Goal: Information Seeking & Learning: Check status

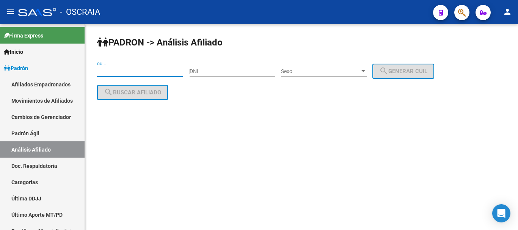
click at [126, 70] on input "CUIL" at bounding box center [140, 71] width 86 height 6
paste input "20-20573006-1"
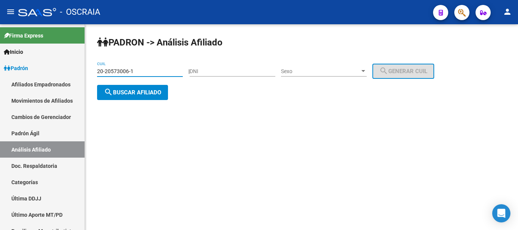
type input "20-20573006-1"
click at [148, 95] on span "search Buscar afiliado" at bounding box center [132, 92] width 57 height 7
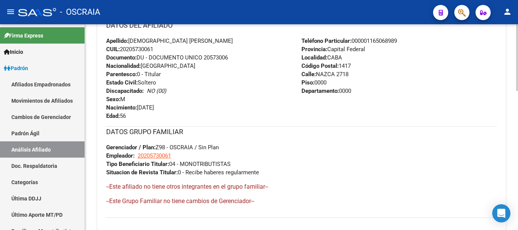
scroll to position [427, 0]
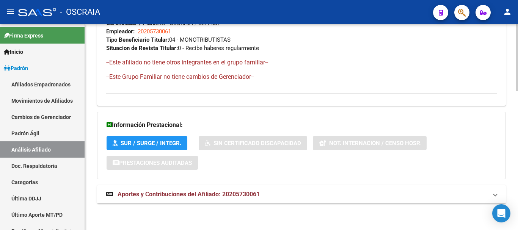
click at [197, 194] on span "Aportes y Contribuciones del Afiliado: 20205730061" at bounding box center [188, 194] width 142 height 7
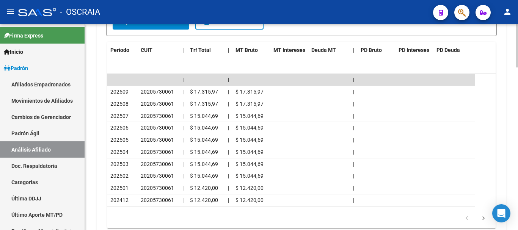
scroll to position [730, 0]
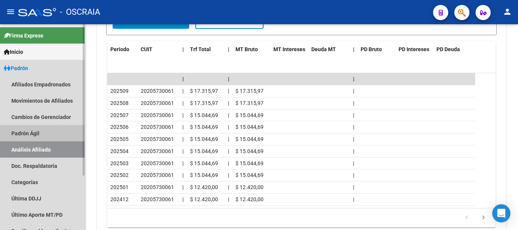
click at [33, 131] on link "Padrón Ágil" at bounding box center [42, 133] width 84 height 16
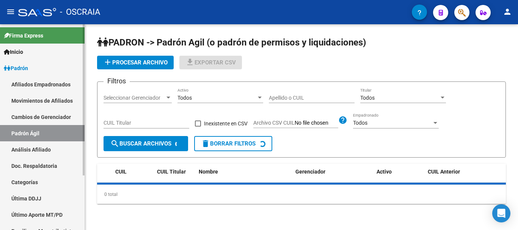
click at [28, 149] on link "Análisis Afiliado" at bounding box center [42, 149] width 84 height 16
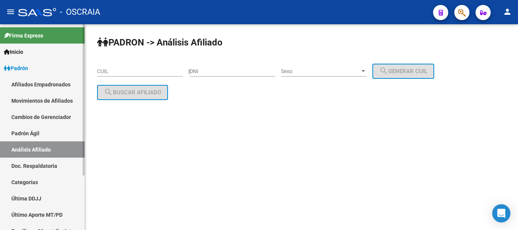
click at [28, 131] on link "Padrón Ágil" at bounding box center [42, 133] width 84 height 16
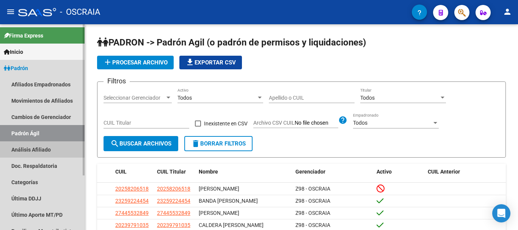
click at [27, 146] on link "Análisis Afiliado" at bounding box center [42, 149] width 84 height 16
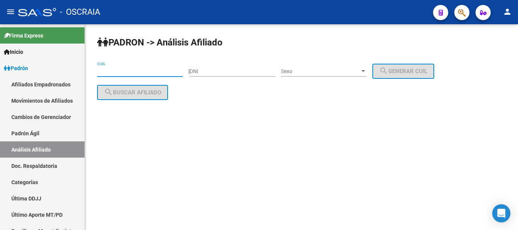
click at [127, 71] on input "CUIL" at bounding box center [140, 71] width 86 height 6
paste input "20-95796050-3"
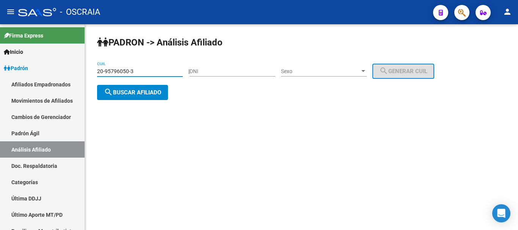
type input "20-95796050-3"
click at [135, 94] on span "search Buscar afiliado" at bounding box center [132, 92] width 57 height 7
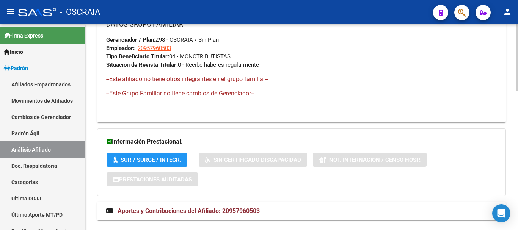
scroll to position [427, 0]
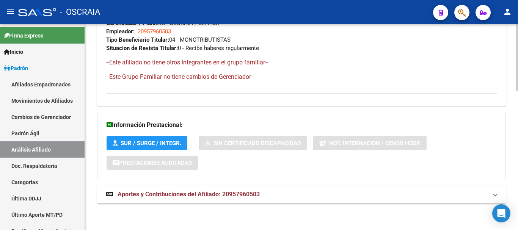
click at [160, 194] on span "Aportes y Contribuciones del Afiliado: 20957960503" at bounding box center [188, 194] width 142 height 7
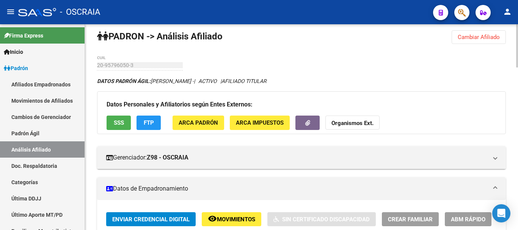
scroll to position [0, 0]
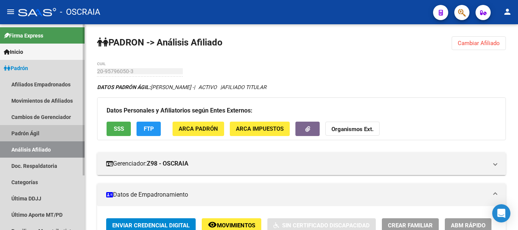
click at [34, 134] on link "Padrón Ágil" at bounding box center [42, 133] width 84 height 16
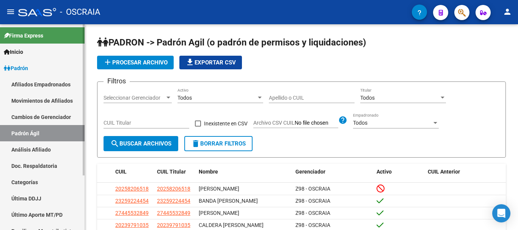
click at [36, 149] on link "Análisis Afiliado" at bounding box center [42, 149] width 84 height 16
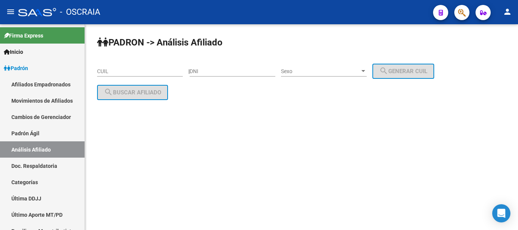
click at [133, 72] on input "CUIL" at bounding box center [140, 71] width 86 height 6
paste input "20-37981425-6"
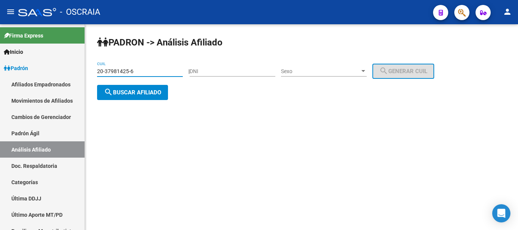
type input "20-37981425-6"
click at [152, 92] on span "search Buscar afiliado" at bounding box center [132, 92] width 57 height 7
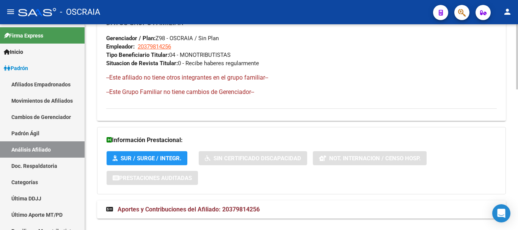
scroll to position [444, 0]
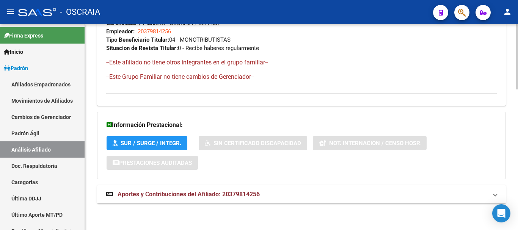
click at [208, 193] on span "Aportes y Contribuciones del Afiliado: 20379814256" at bounding box center [188, 194] width 142 height 7
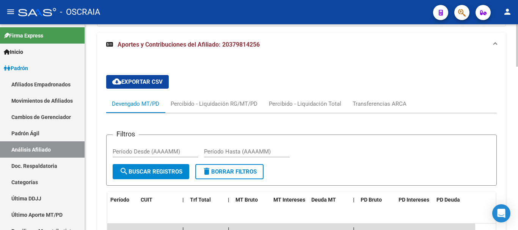
scroll to position [596, 0]
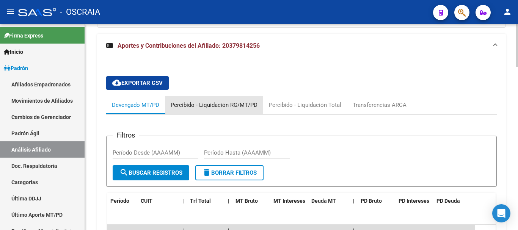
click at [213, 106] on div "Percibido - Liquidación RG/MT/PD" at bounding box center [213, 105] width 87 height 8
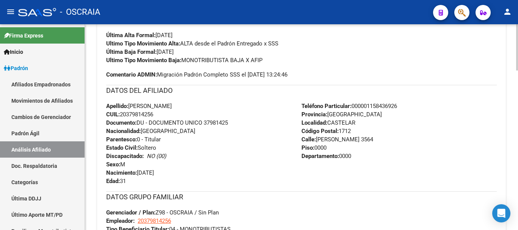
scroll to position [103, 0]
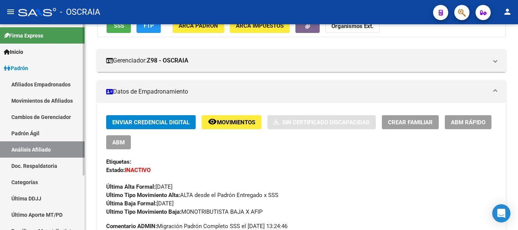
click at [30, 131] on link "Padrón Ágil" at bounding box center [42, 133] width 84 height 16
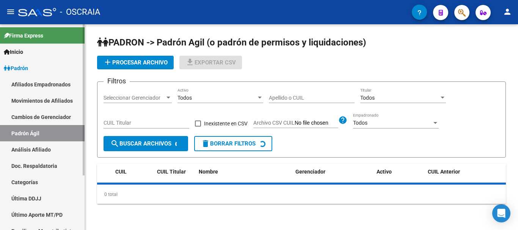
click at [30, 147] on link "Análisis Afiliado" at bounding box center [42, 149] width 84 height 16
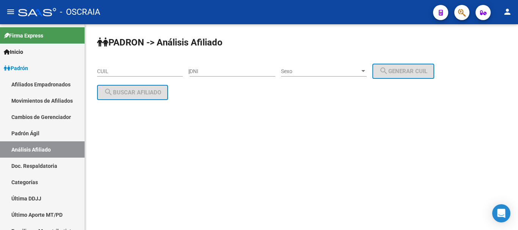
click at [124, 72] on input "CUIL" at bounding box center [140, 71] width 86 height 6
paste input "20-26844167-1"
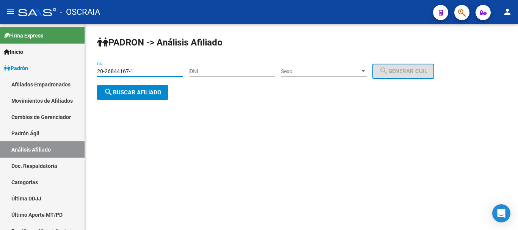
type input "20-26844167-1"
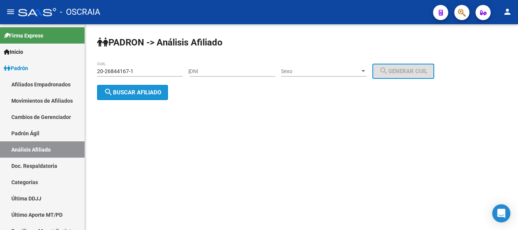
click at [122, 97] on button "search Buscar afiliado" at bounding box center [132, 92] width 71 height 15
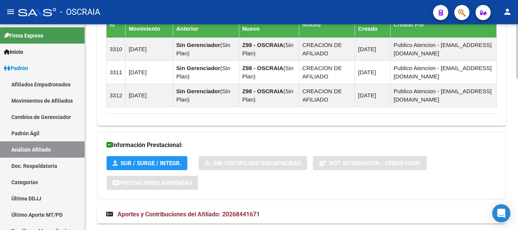
scroll to position [575, 0]
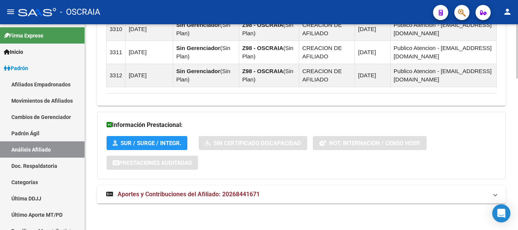
click at [153, 194] on span "Aportes y Contribuciones del Afiliado: 20268441671" at bounding box center [188, 194] width 142 height 7
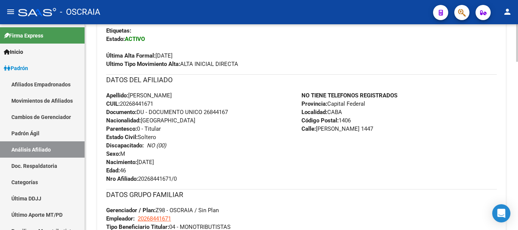
scroll to position [120, 0]
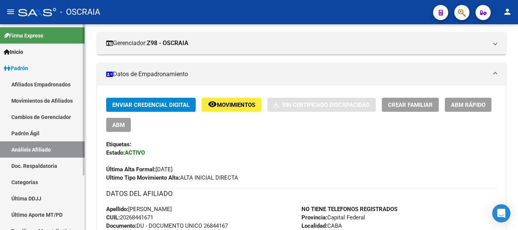
click at [33, 128] on link "Padrón Ágil" at bounding box center [42, 133] width 84 height 16
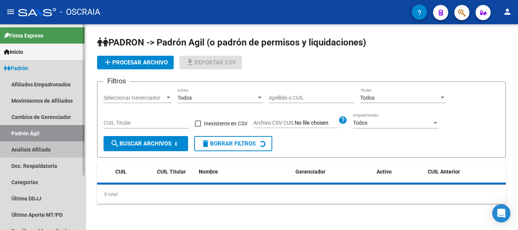
click at [30, 146] on link "Análisis Afiliado" at bounding box center [42, 149] width 84 height 16
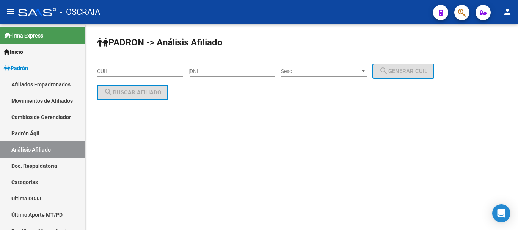
click at [134, 71] on input "CUIL" at bounding box center [140, 71] width 86 height 6
paste input "23-30532815-4"
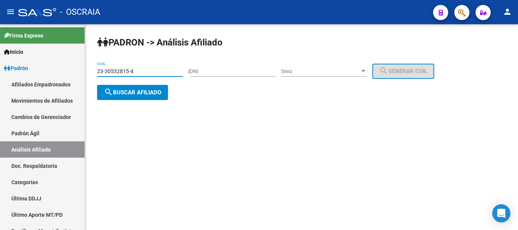
type input "23-30532815-4"
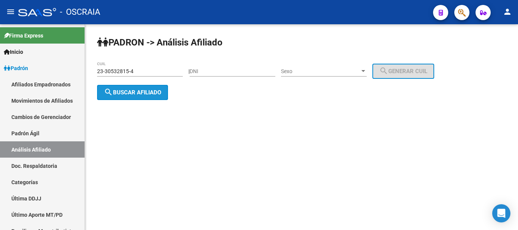
click at [150, 89] on span "search Buscar afiliado" at bounding box center [132, 92] width 57 height 7
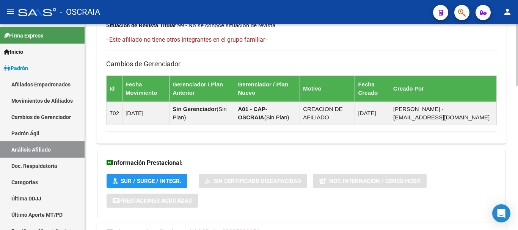
scroll to position [482, 0]
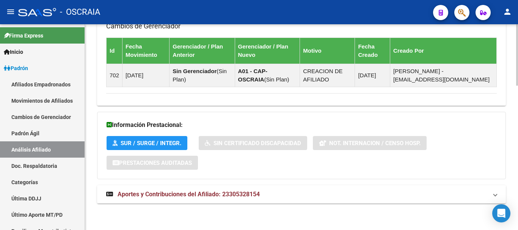
click at [190, 189] on mat-expansion-panel-header "Aportes y Contribuciones del Afiliado: 23305328154" at bounding box center [301, 194] width 408 height 18
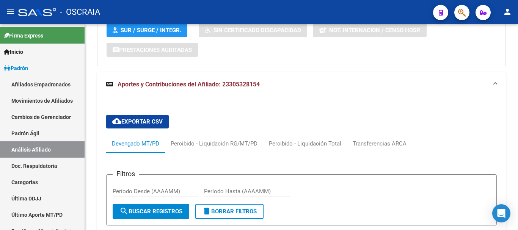
scroll to position [596, 0]
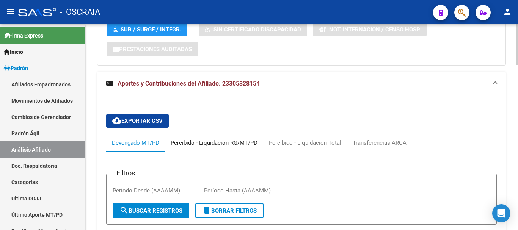
click at [221, 146] on div "Percibido - Liquidación RG/MT/PD" at bounding box center [213, 143] width 87 height 8
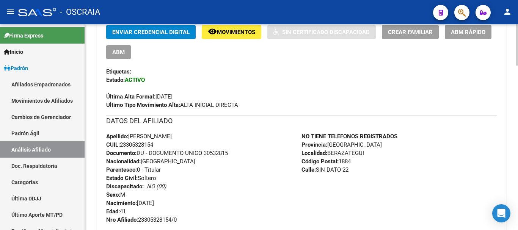
scroll to position [227, 0]
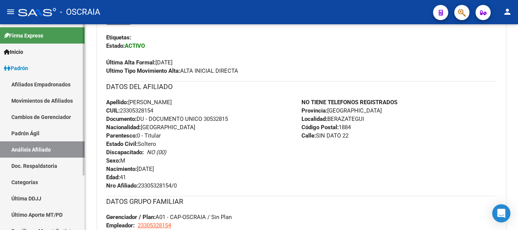
click at [35, 136] on link "Padrón Ágil" at bounding box center [42, 133] width 84 height 16
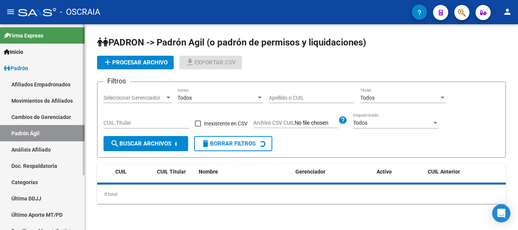
click at [33, 147] on link "Análisis Afiliado" at bounding box center [42, 149] width 84 height 16
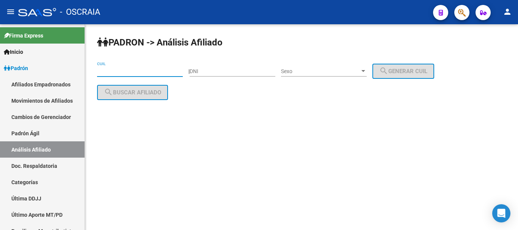
click at [119, 73] on input "CUIL" at bounding box center [140, 71] width 86 height 6
paste input "20-17605852-9"
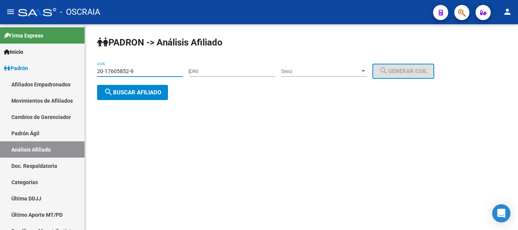
type input "20-17605852-9"
click at [136, 89] on span "search Buscar afiliado" at bounding box center [132, 92] width 57 height 7
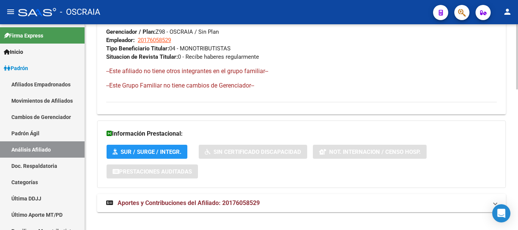
scroll to position [444, 0]
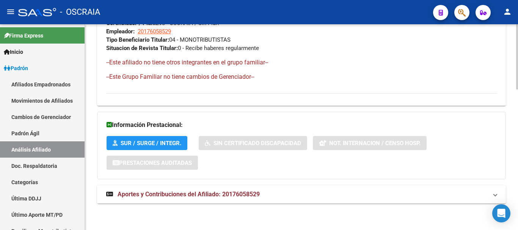
click at [186, 195] on span "Aportes y Contribuciones del Afiliado: 20176058529" at bounding box center [188, 194] width 142 height 7
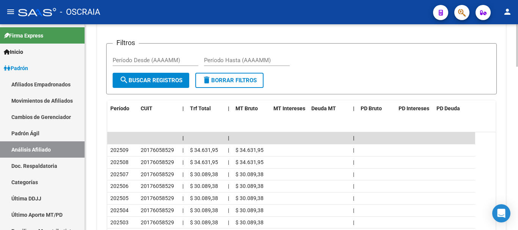
scroll to position [606, 0]
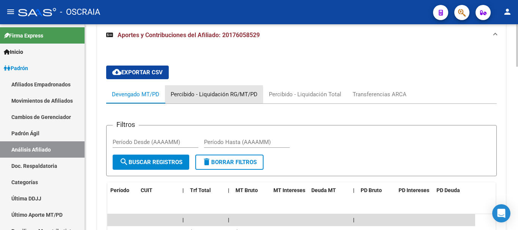
click at [204, 97] on div "Percibido - Liquidación RG/MT/PD" at bounding box center [213, 94] width 87 height 8
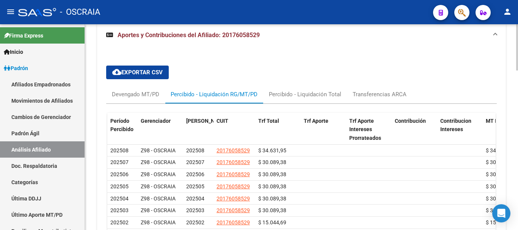
scroll to position [682, 0]
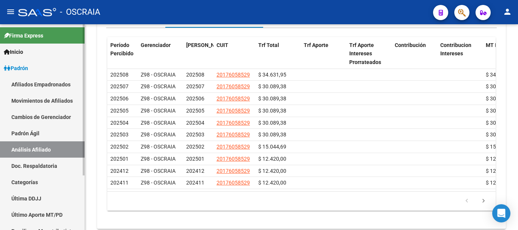
click at [35, 133] on link "Padrón Ágil" at bounding box center [42, 133] width 84 height 16
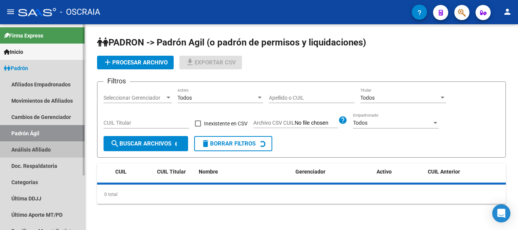
click at [39, 146] on link "Análisis Afiliado" at bounding box center [42, 149] width 84 height 16
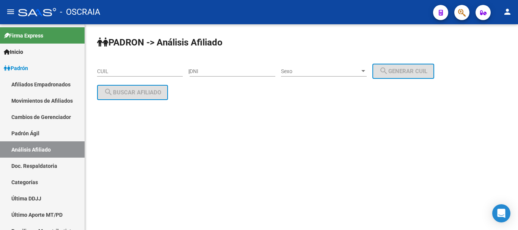
click at [121, 72] on input "CUIL" at bounding box center [140, 71] width 86 height 6
paste input "20-20717551-0"
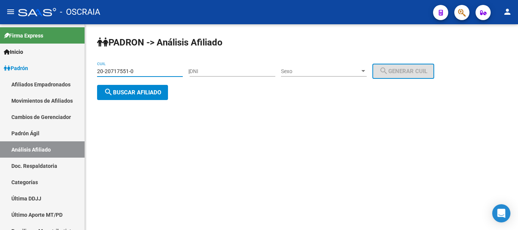
type input "20-20717551-0"
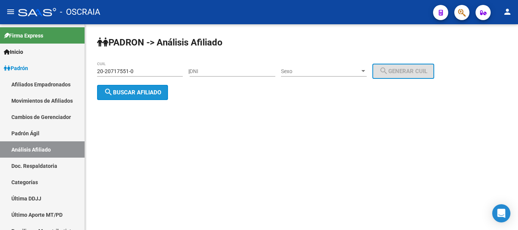
click at [144, 88] on button "search Buscar afiliado" at bounding box center [132, 92] width 71 height 15
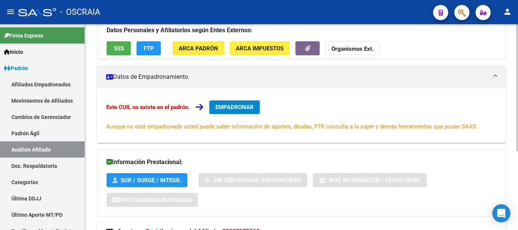
scroll to position [128, 0]
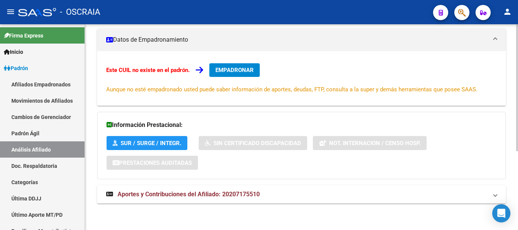
click at [188, 193] on span "Aportes y Contribuciones del Afiliado: 20207175510" at bounding box center [188, 194] width 142 height 7
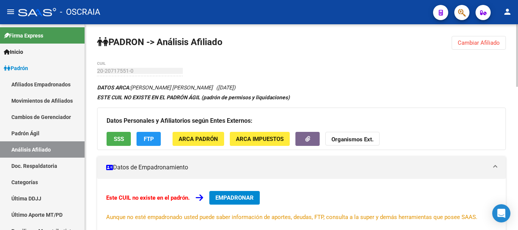
scroll to position [0, 0]
